Goal: Information Seeking & Learning: Learn about a topic

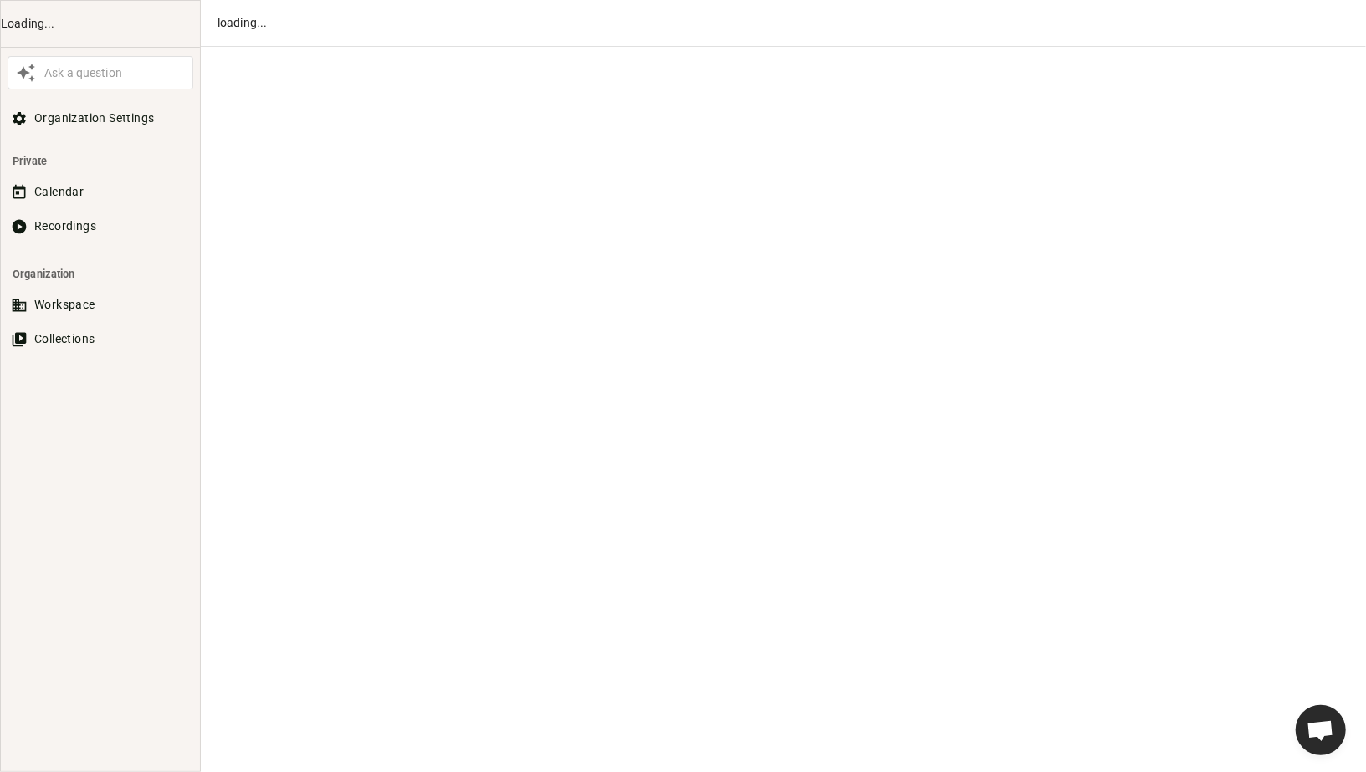
scroll to position [822, 0]
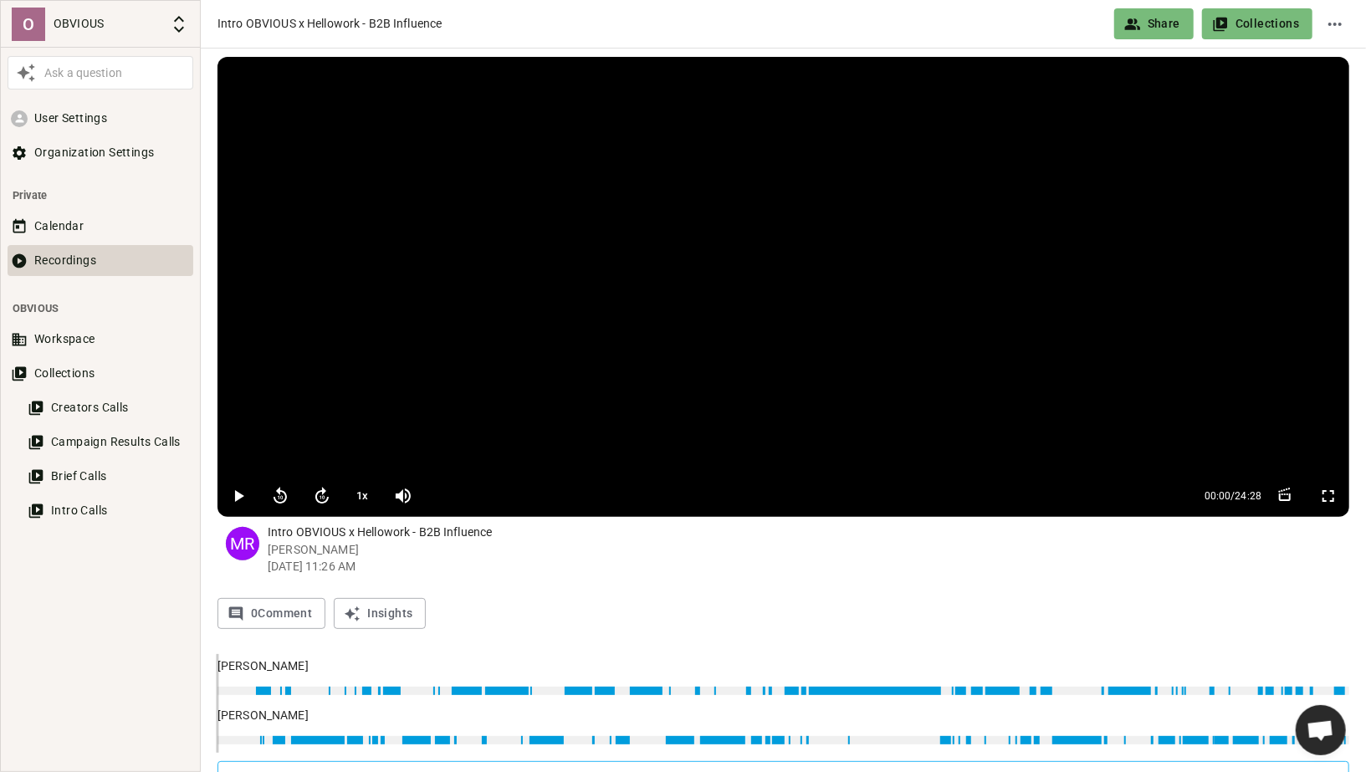
click at [67, 269] on button "Recordings" at bounding box center [101, 260] width 186 height 31
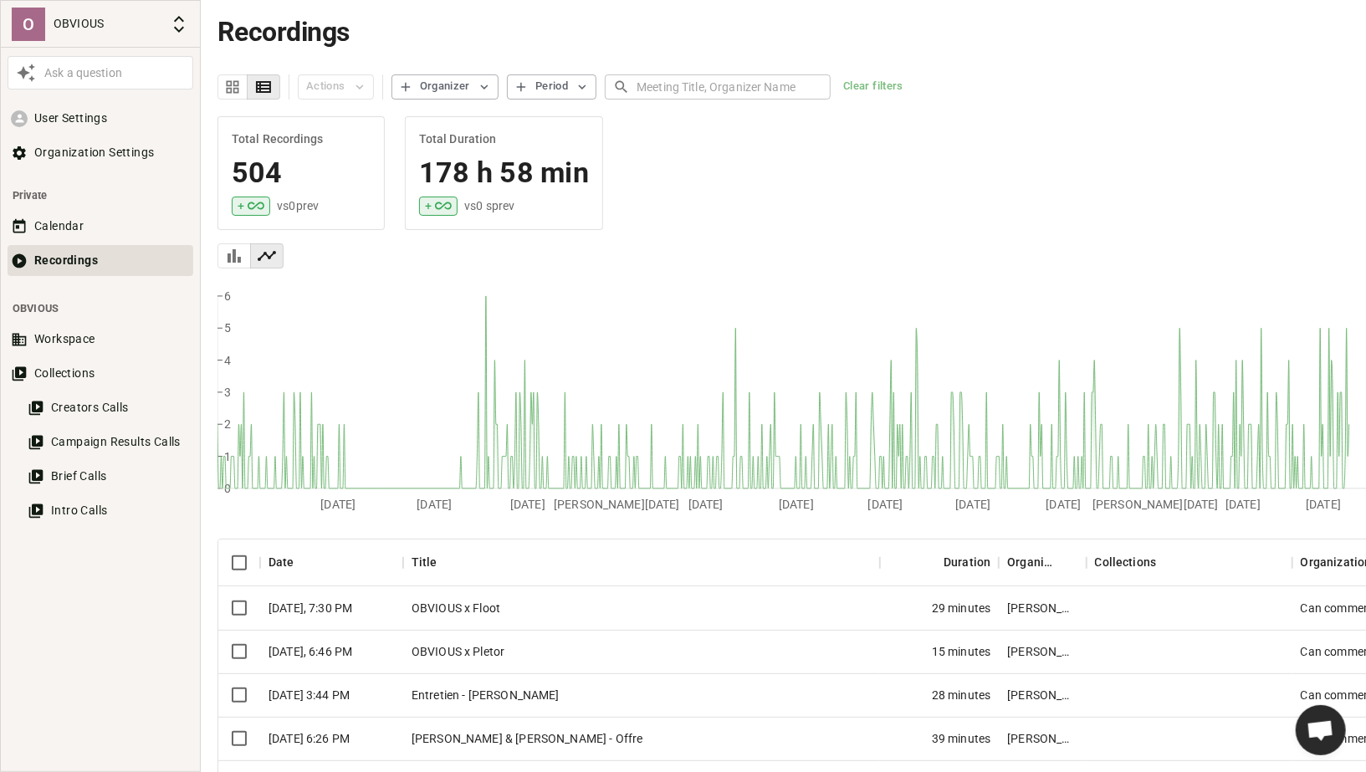
scroll to position [93, 0]
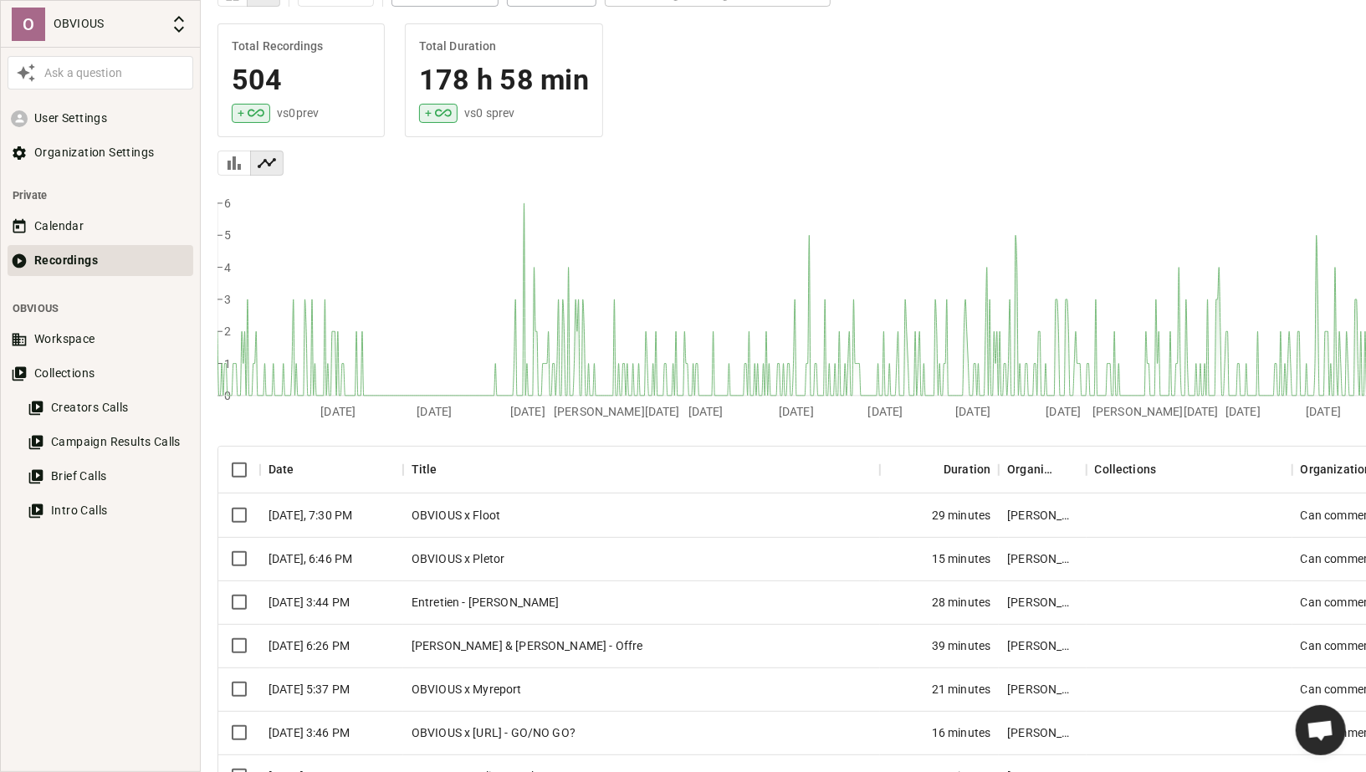
click at [401, 545] on div "[DATE], 6:46 PM" at bounding box center [331, 558] width 143 height 43
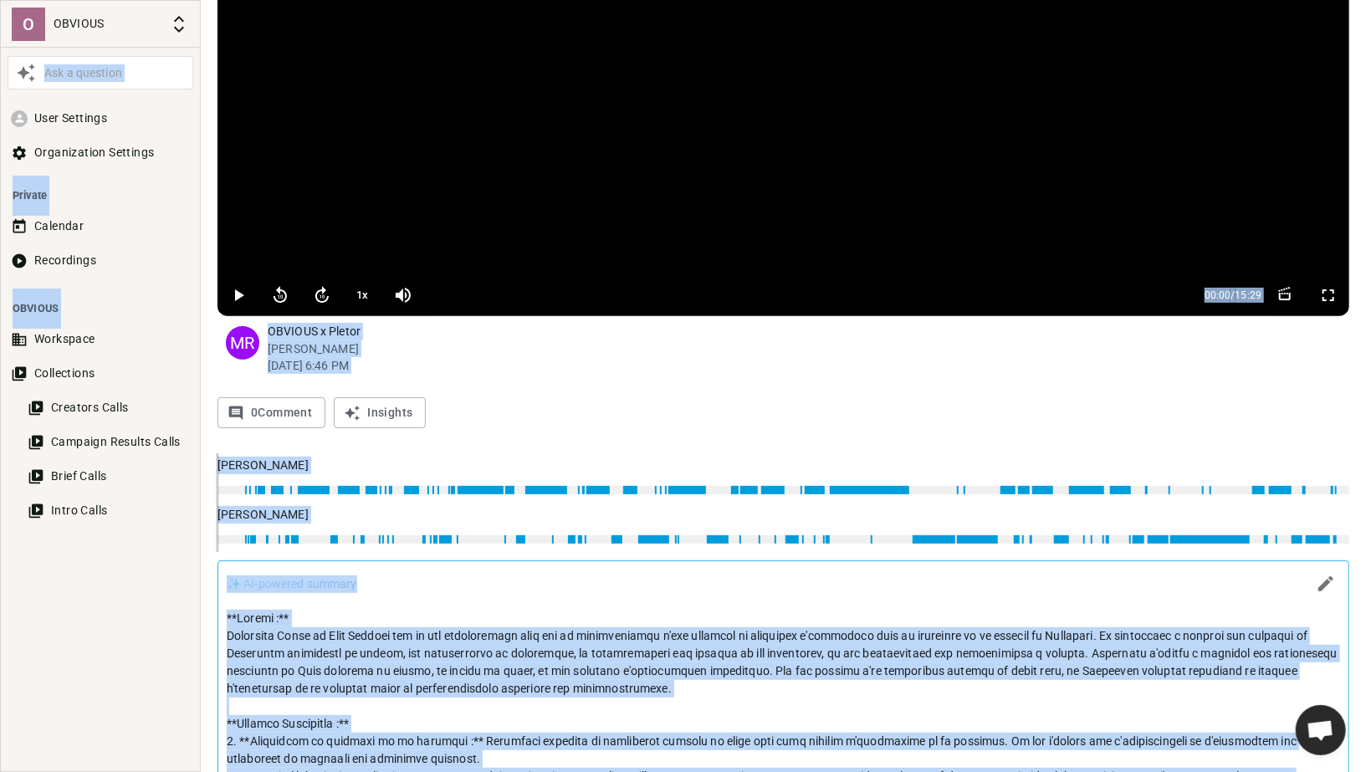
scroll to position [209, 0]
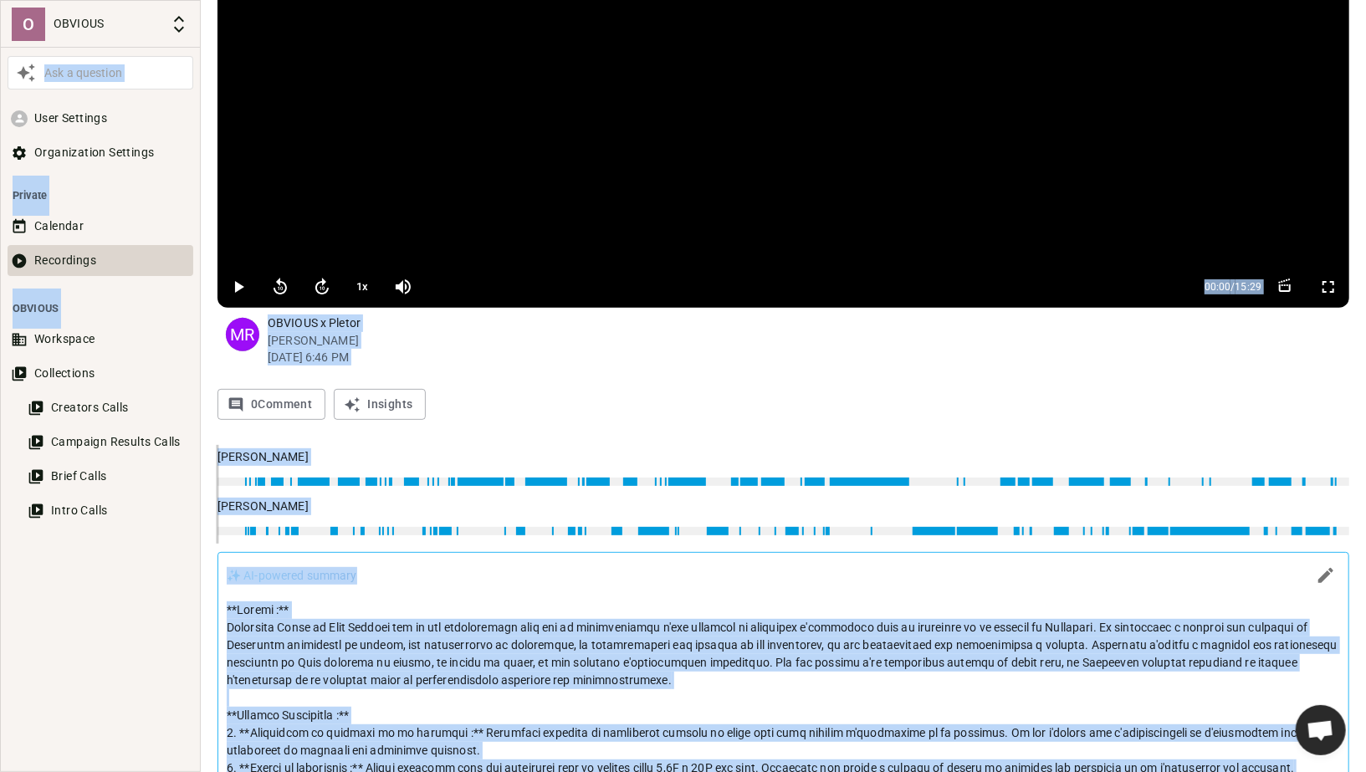
click at [80, 255] on button "Recordings" at bounding box center [101, 260] width 186 height 31
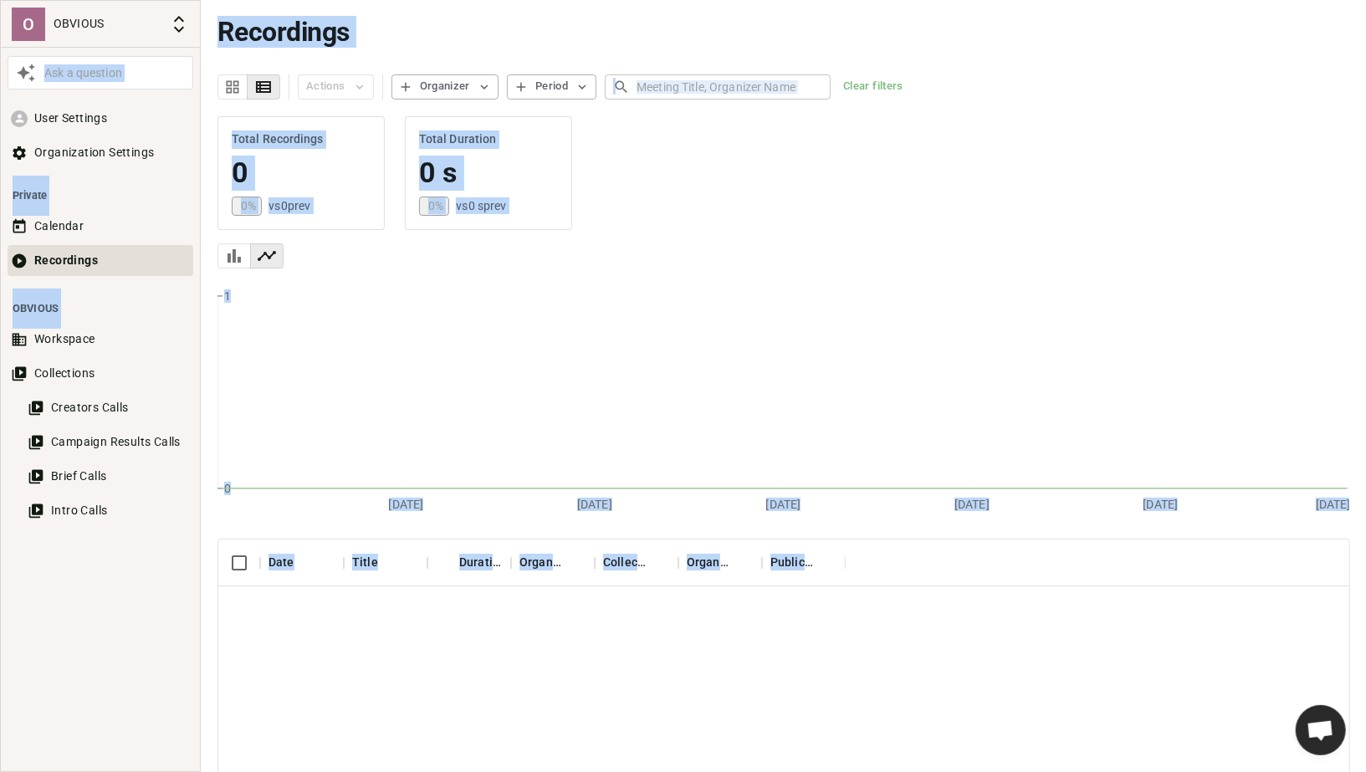
click at [678, 84] on input "text" at bounding box center [734, 86] width 194 height 31
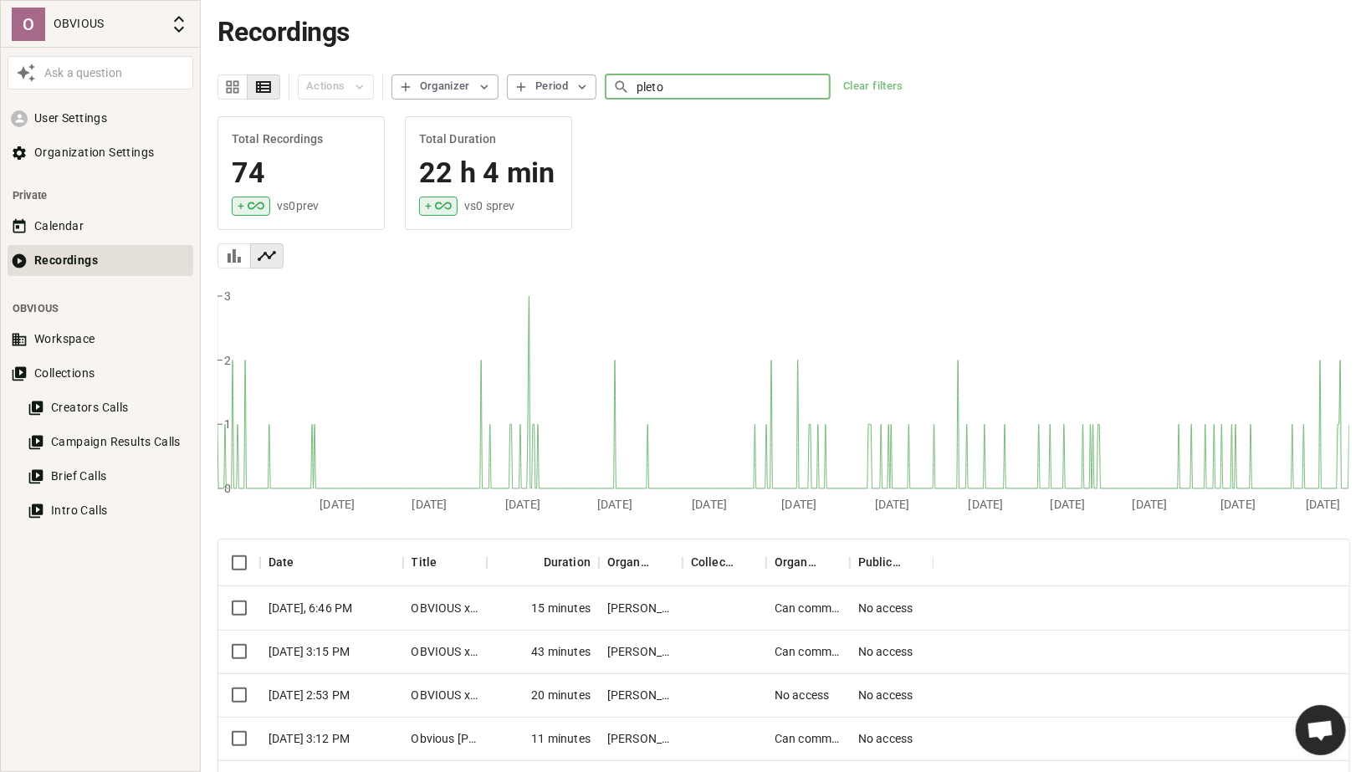
type input "pletor"
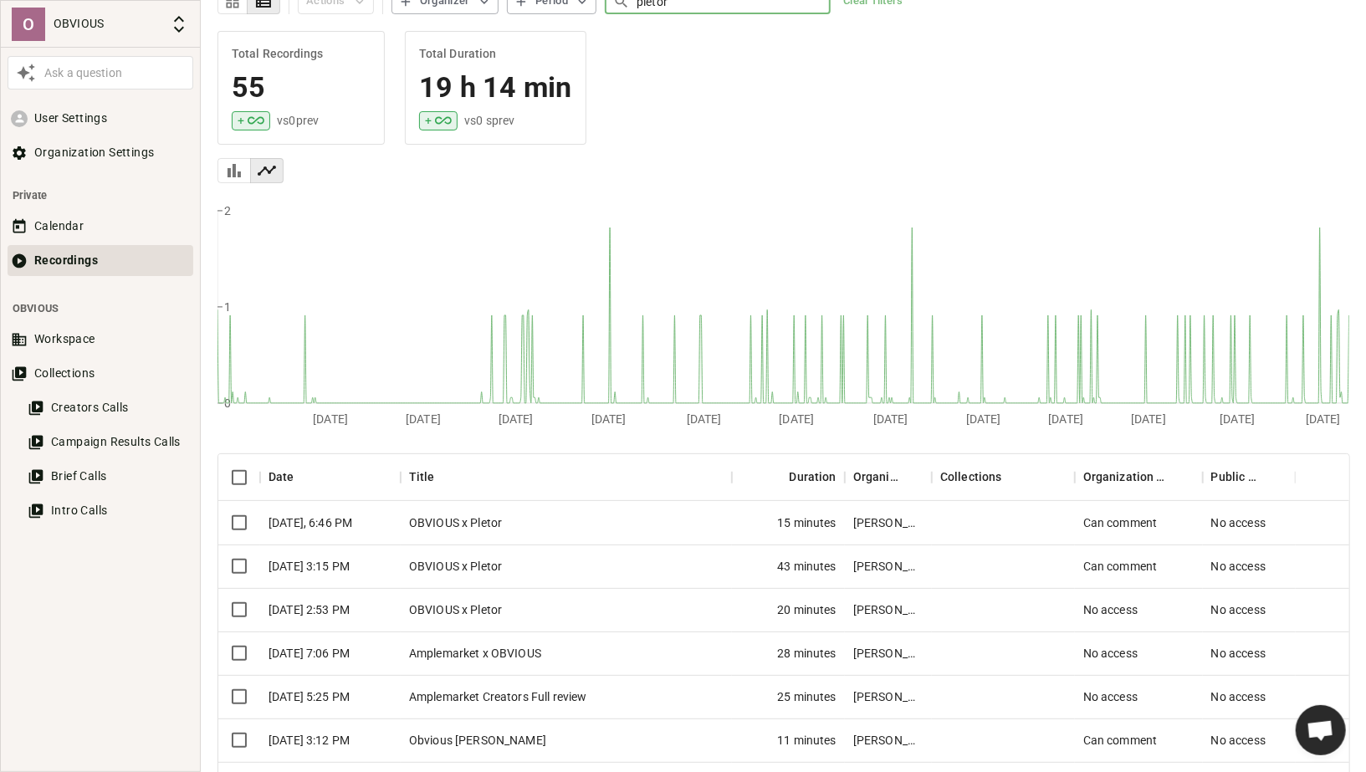
scroll to position [136, 0]
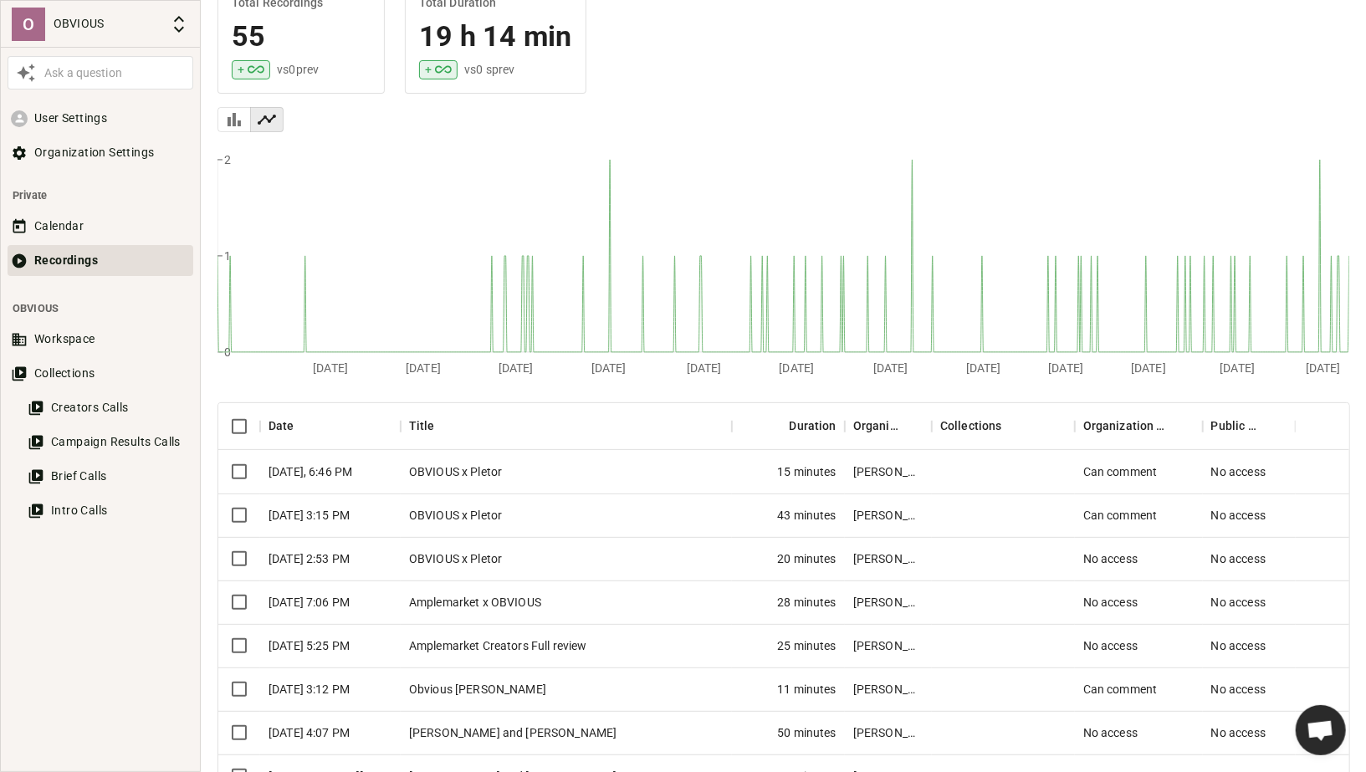
click at [477, 505] on div "OBVIOUS x Pletor" at bounding box center [567, 515] width 332 height 43
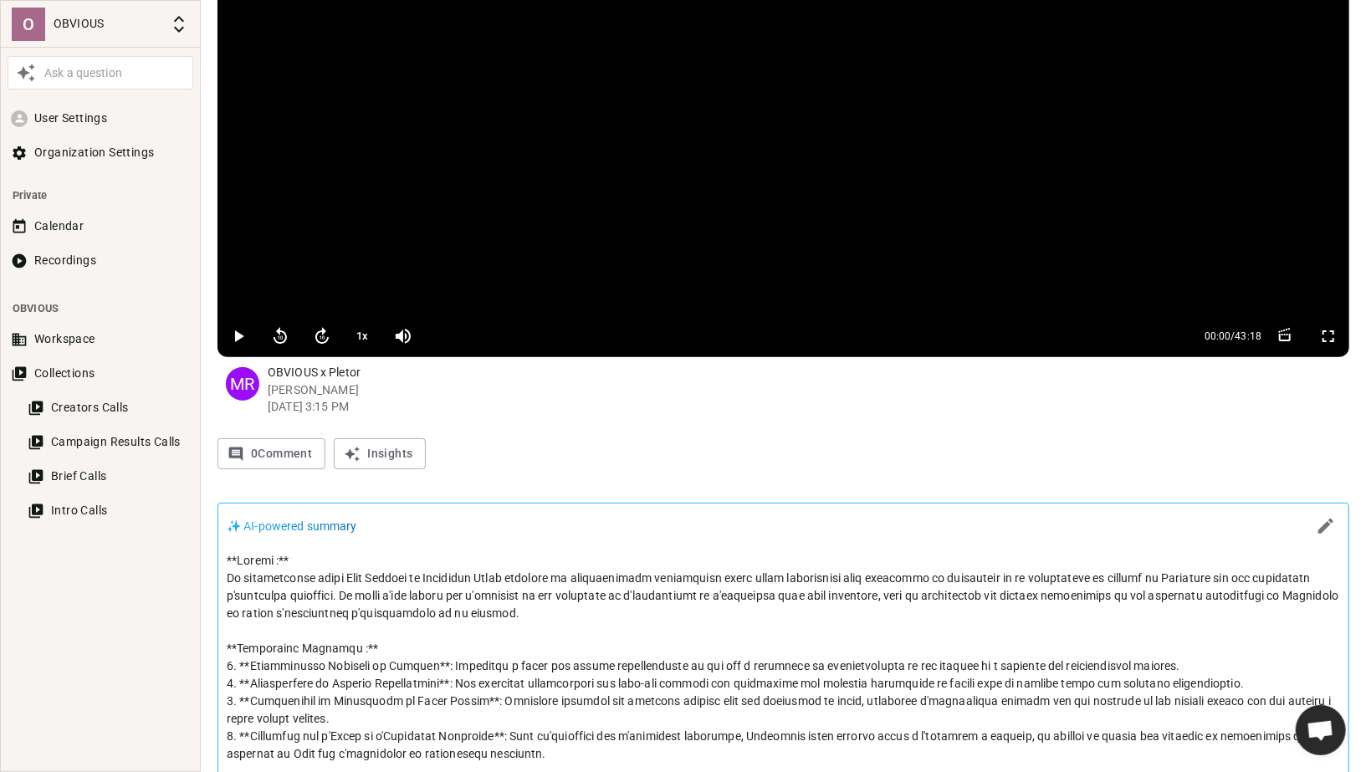
scroll to position [161, 0]
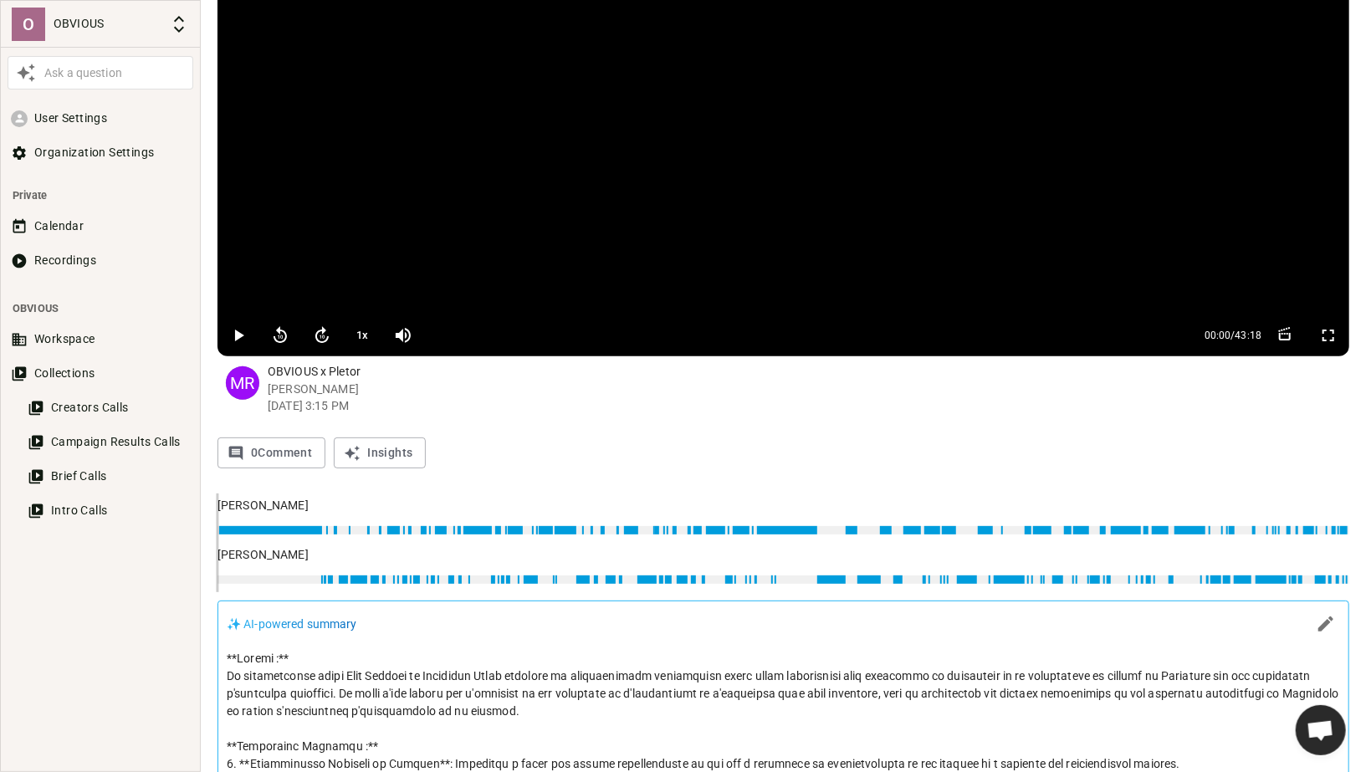
click at [574, 581] on span "00:00" at bounding box center [783, 543] width 1132 height 99
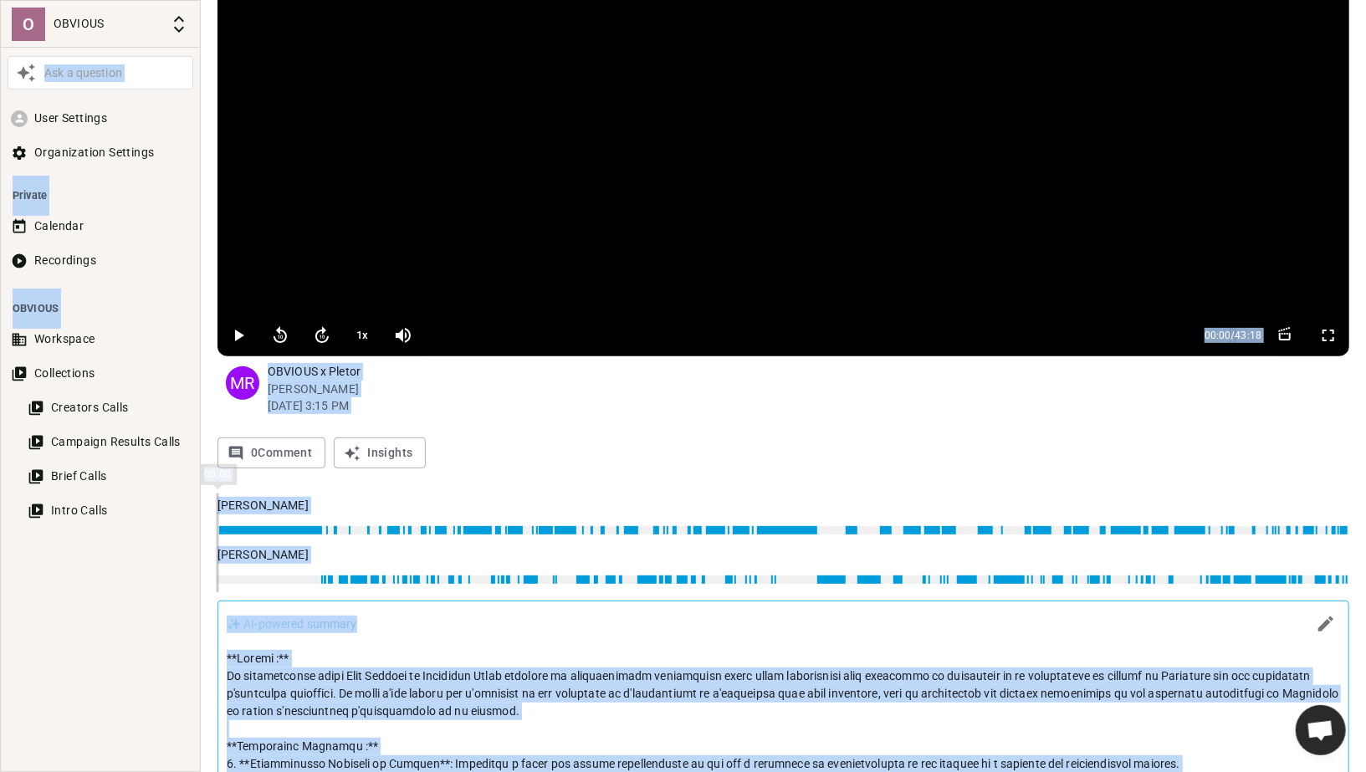
type input "818"
